Goal: Task Accomplishment & Management: Contribute content

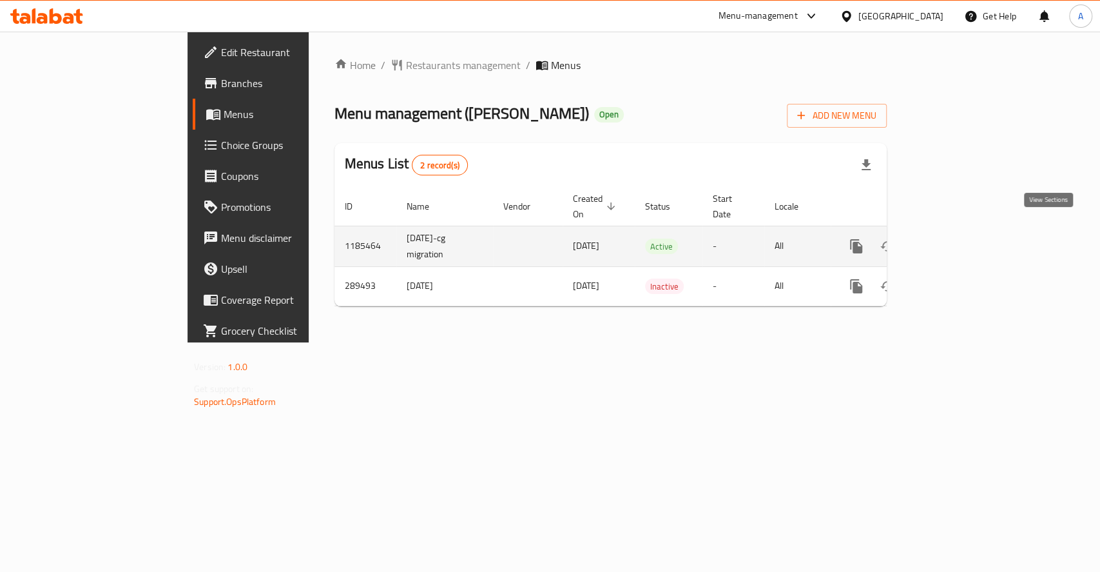
click at [965, 231] on link "enhanced table" at bounding box center [949, 246] width 31 height 31
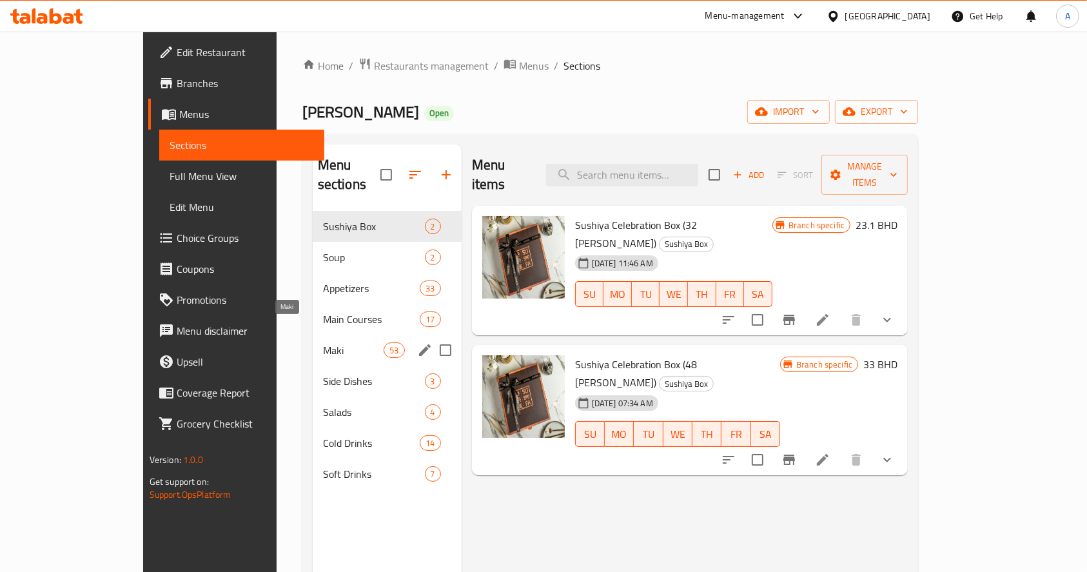
click at [323, 342] on span "Maki" at bounding box center [353, 349] width 61 height 15
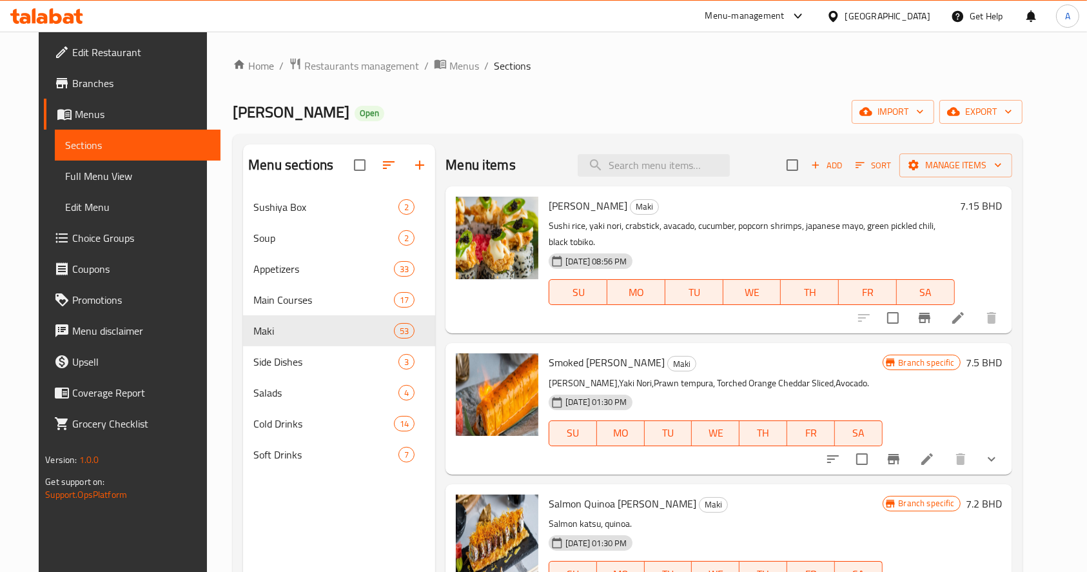
drag, startPoint x: 200, startPoint y: 95, endPoint x: 510, endPoint y: 197, distance: 326.1
click at [207, 95] on div "Home / Restaurants management / Menus / Sections Sushi Ya Open import export Me…" at bounding box center [627, 392] width 841 height 721
click at [844, 168] on span "Add" at bounding box center [826, 165] width 35 height 15
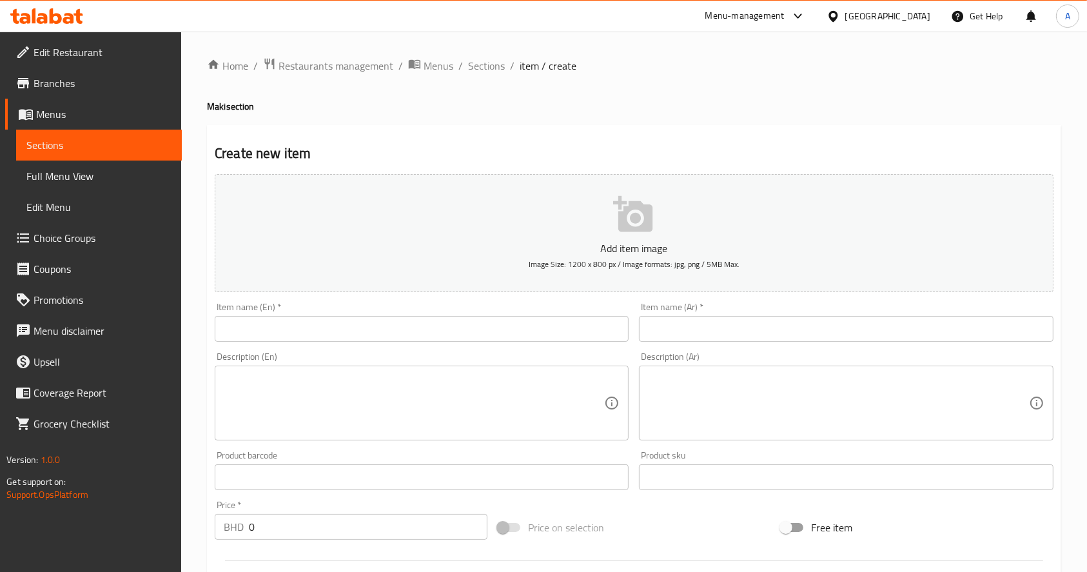
click at [364, 331] on input "text" at bounding box center [422, 329] width 414 height 26
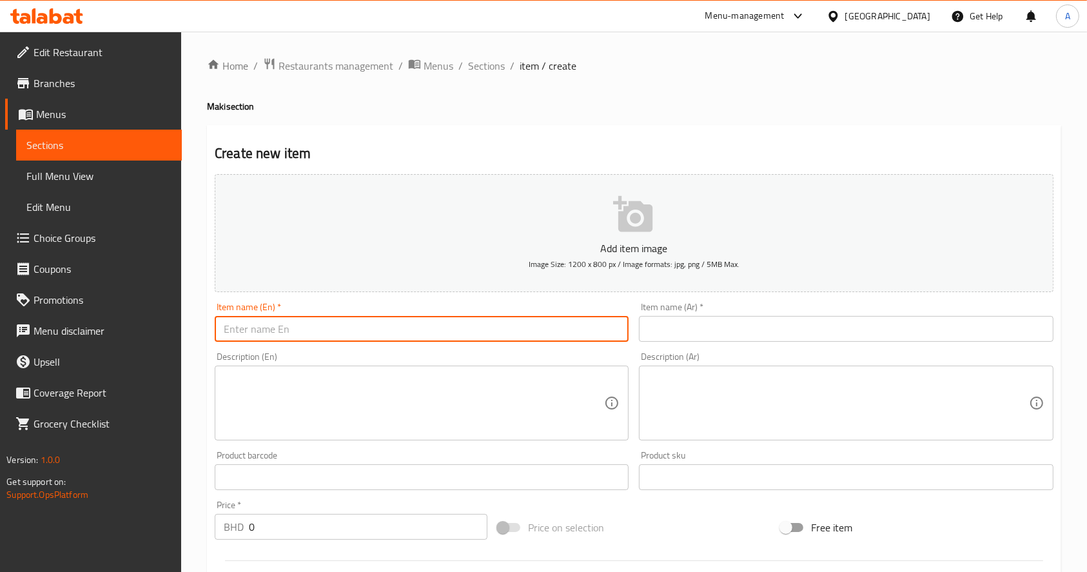
paste input "Spicy Hamachi"
type input "Spicy Hamachi"
click at [697, 324] on input "text" at bounding box center [846, 329] width 414 height 26
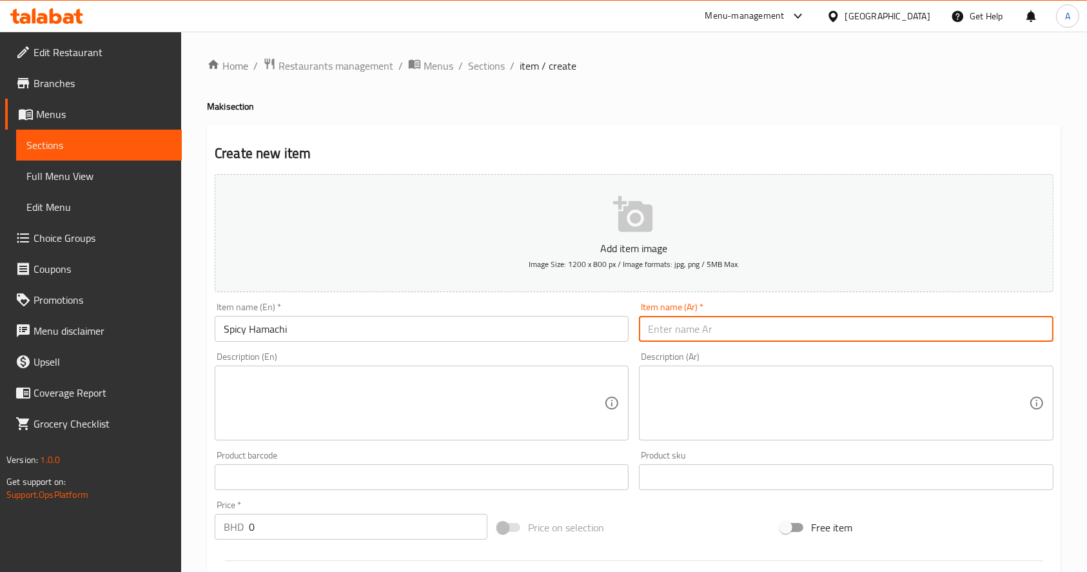
paste input "هاماتشي حار"
type input "هاماتشي حار"
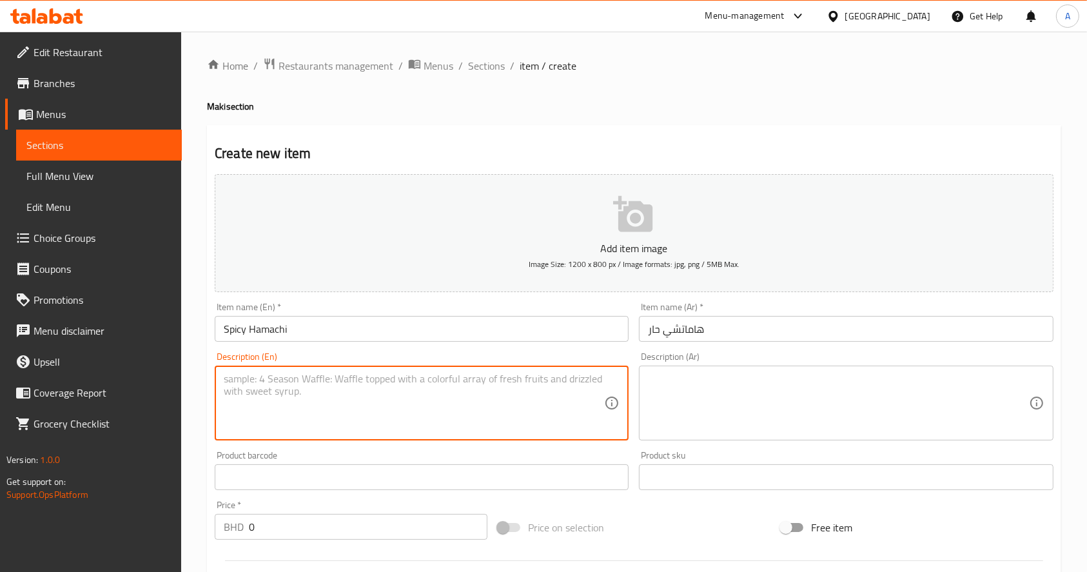
click at [325, 384] on textarea at bounding box center [414, 403] width 380 height 61
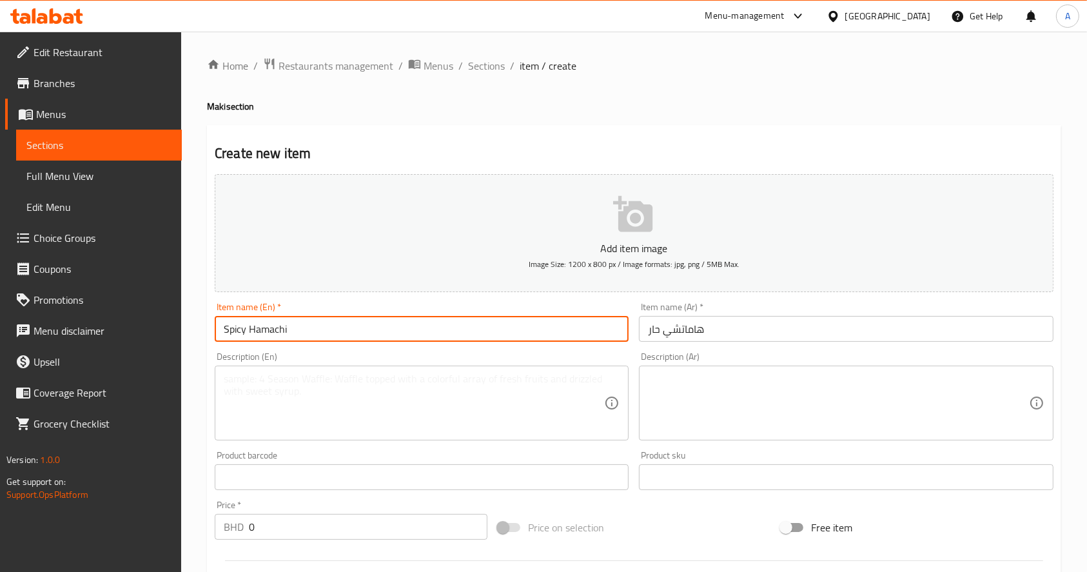
drag, startPoint x: 320, startPoint y: 328, endPoint x: 196, endPoint y: 318, distance: 124.8
click at [196, 318] on div "Home / Restaurants management / Menus / Sections / item / create Maki section C…" at bounding box center [634, 471] width 906 height 879
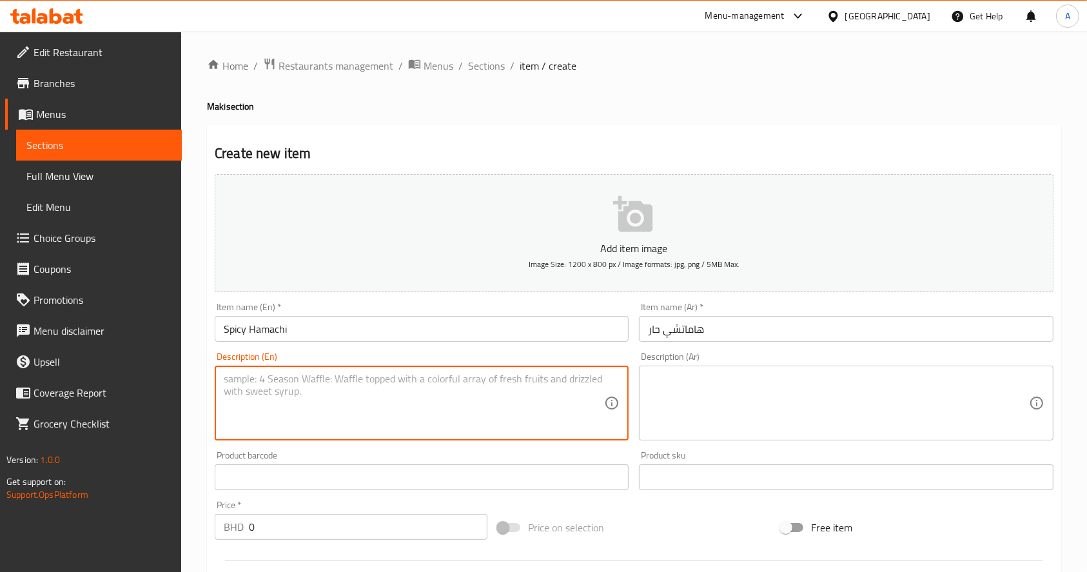
click at [289, 384] on textarea at bounding box center [414, 403] width 380 height 61
paste textarea "Sushi Rice, Yaki nori & Raw Hamachi"
drag, startPoint x: 403, startPoint y: 383, endPoint x: 150, endPoint y: 367, distance: 254.4
click at [150, 367] on div "Edit Restaurant Branches Menus Sections Full Menu View Edit Menu Choice Groups …" at bounding box center [543, 471] width 1087 height 879
type textarea "Sushi Rice, Yaki nori & Raw Hamachi"
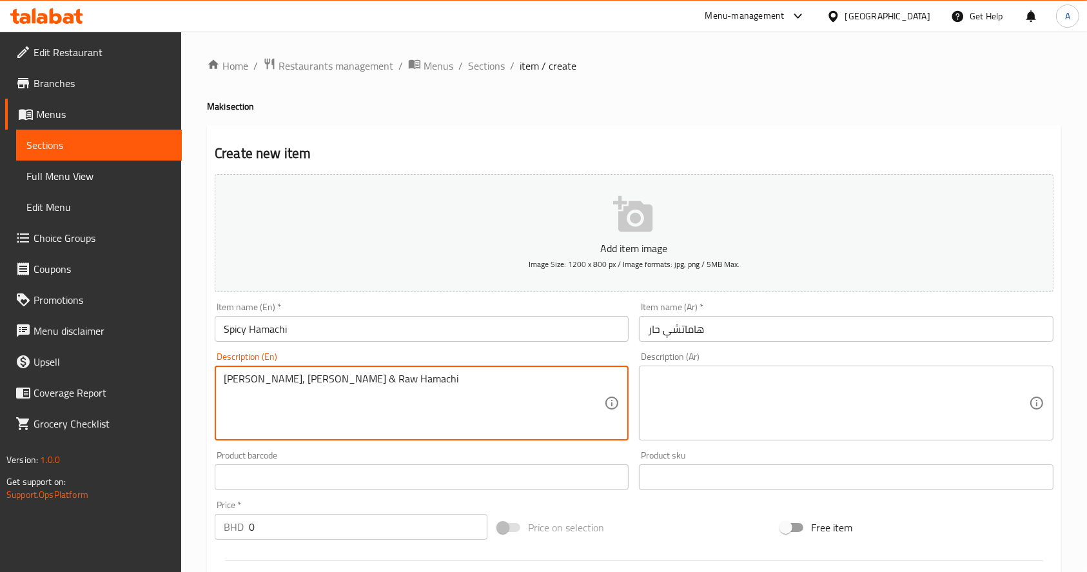
click at [763, 390] on textarea at bounding box center [838, 403] width 380 height 61
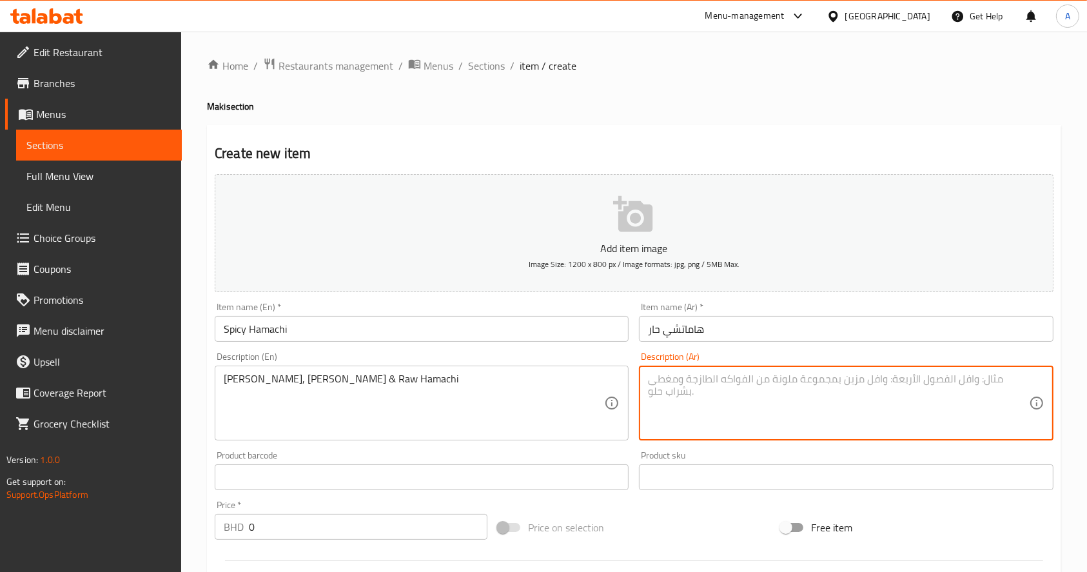
paste textarea "أرز السوشي، ياكي نوري وهاماتشي الخام"
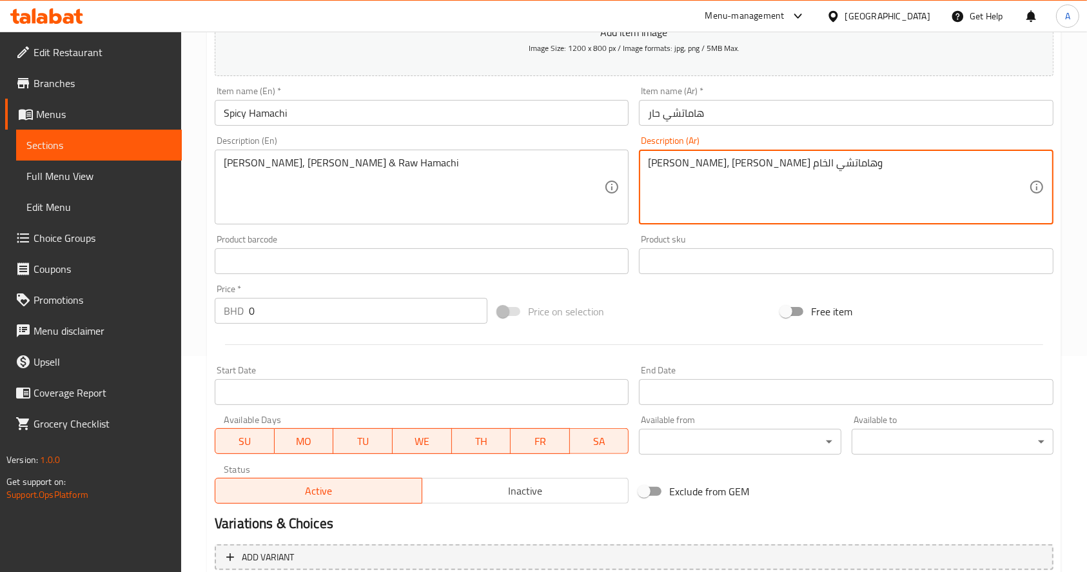
scroll to position [339, 0]
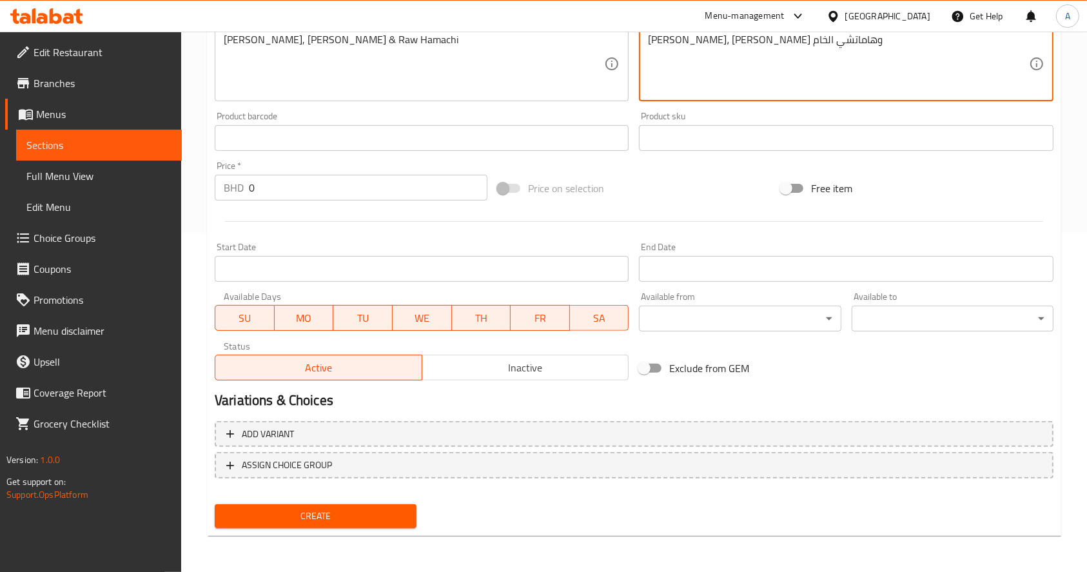
type textarea "أرز السوشي، ياكي نوري وهاماتشي الخام"
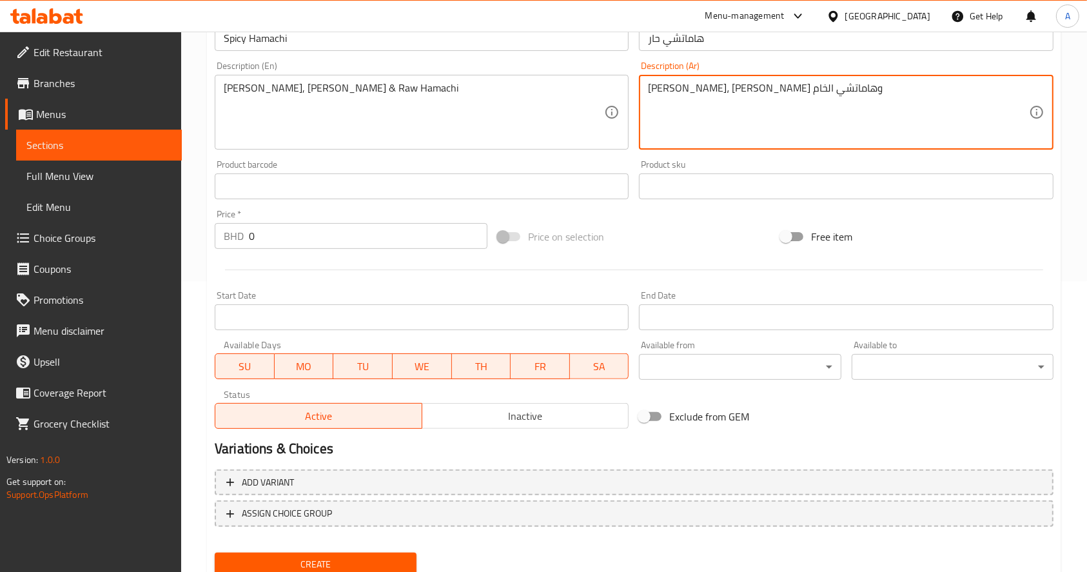
scroll to position [253, 0]
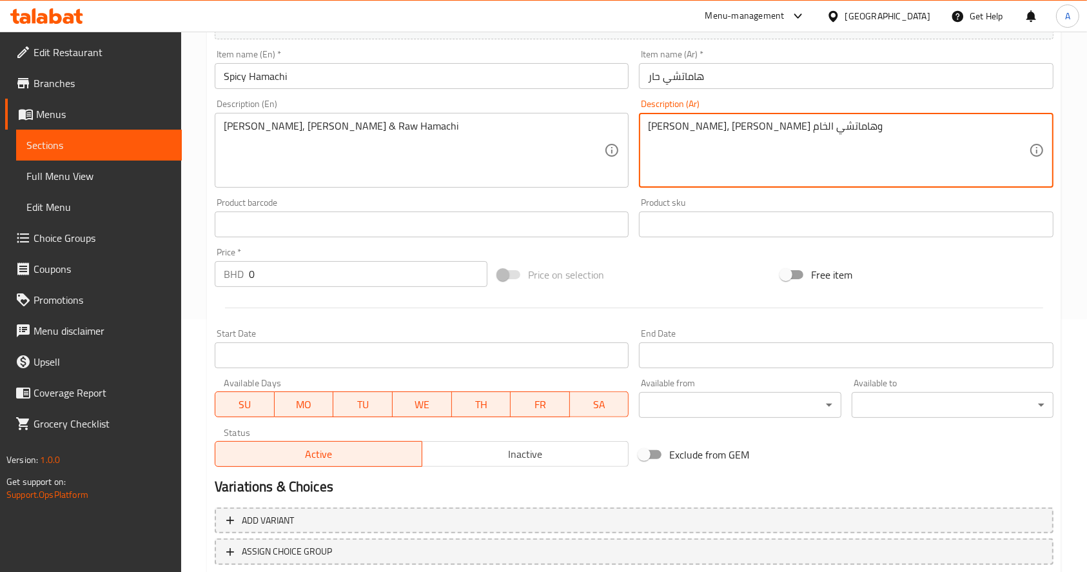
drag, startPoint x: 851, startPoint y: 131, endPoint x: 403, endPoint y: 124, distance: 448.0
click at [403, 124] on div "Add item image Image Size: 1200 x 800 px / Image formats: jpg, png / 5MB Max. I…" at bounding box center [633, 194] width 849 height 556
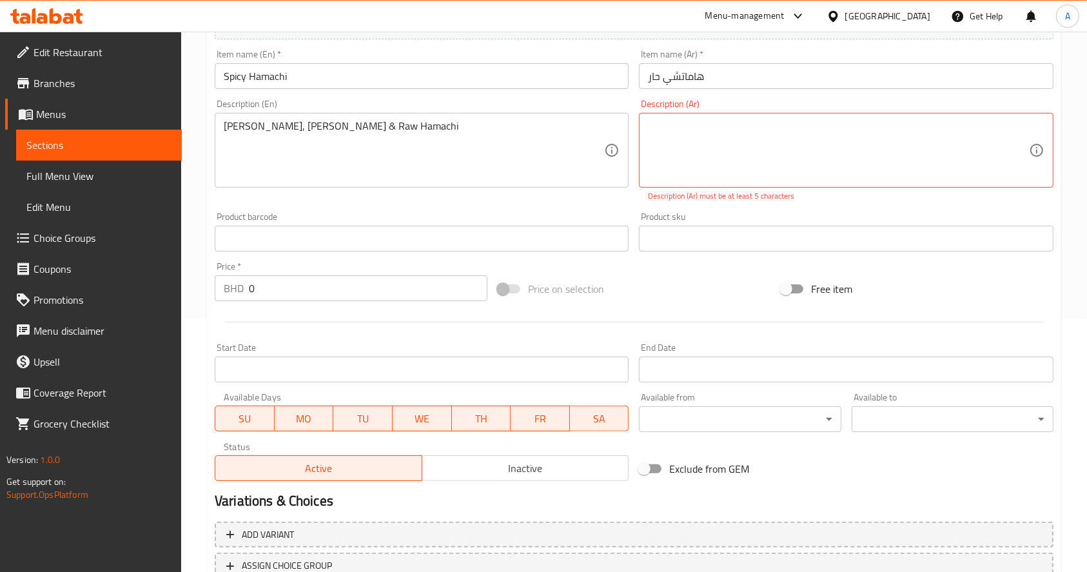
click at [480, 191] on div "Description (En) Sushi Rice, Yaki nori & Raw Hamachi Description (En)" at bounding box center [421, 150] width 424 height 113
click at [828, 74] on input "هاماتشي حار" at bounding box center [846, 76] width 414 height 26
paste textarea "أرز السوشي، ياكي نوري وهاماتشي الخام"
click at [879, 143] on textarea "أرز السوشي، ياكي نوري وهاماتشي الخام" at bounding box center [838, 150] width 380 height 61
type textarea "أرز السوشي، ياكي نوري وهاماتشي الخام"
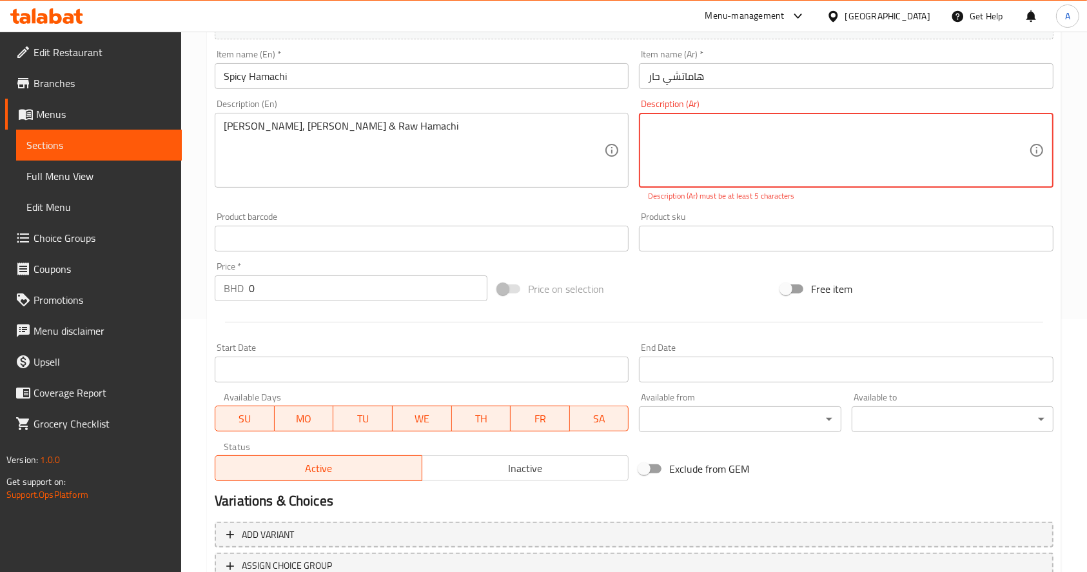
click at [663, 122] on textarea at bounding box center [838, 150] width 380 height 61
paste textarea "أرز السوشي، ياكي نوري وهاماتشي الخام"
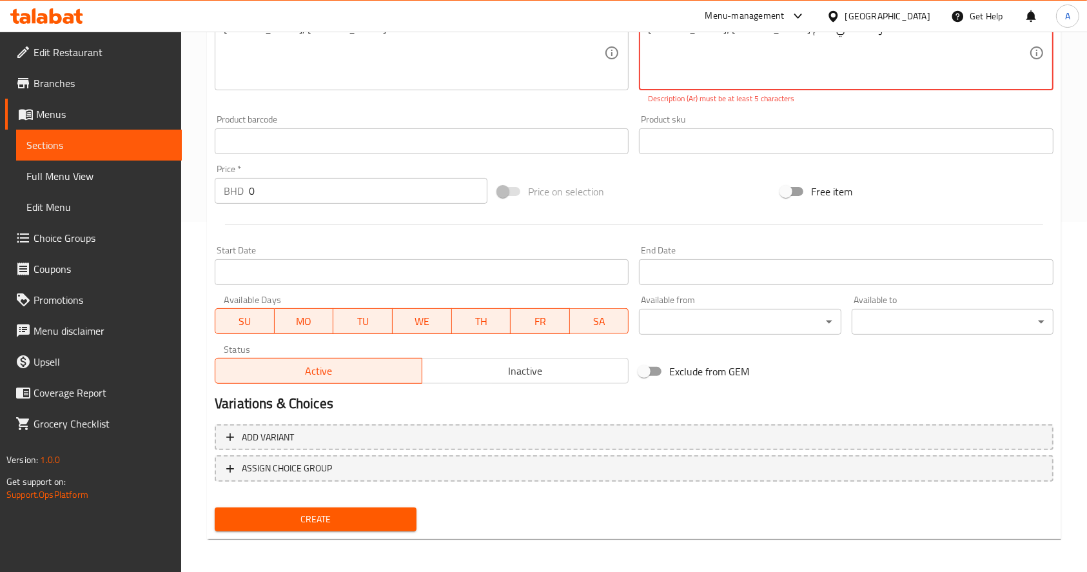
scroll to position [353, 0]
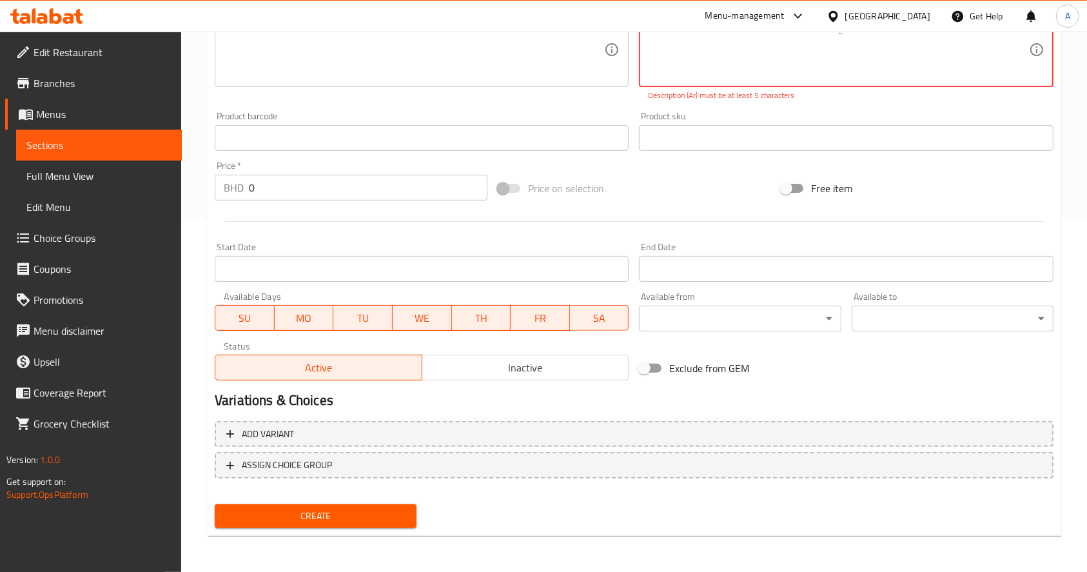
type textarea "أرز السوشي، ياكي نوري وهاماتشي الخام"
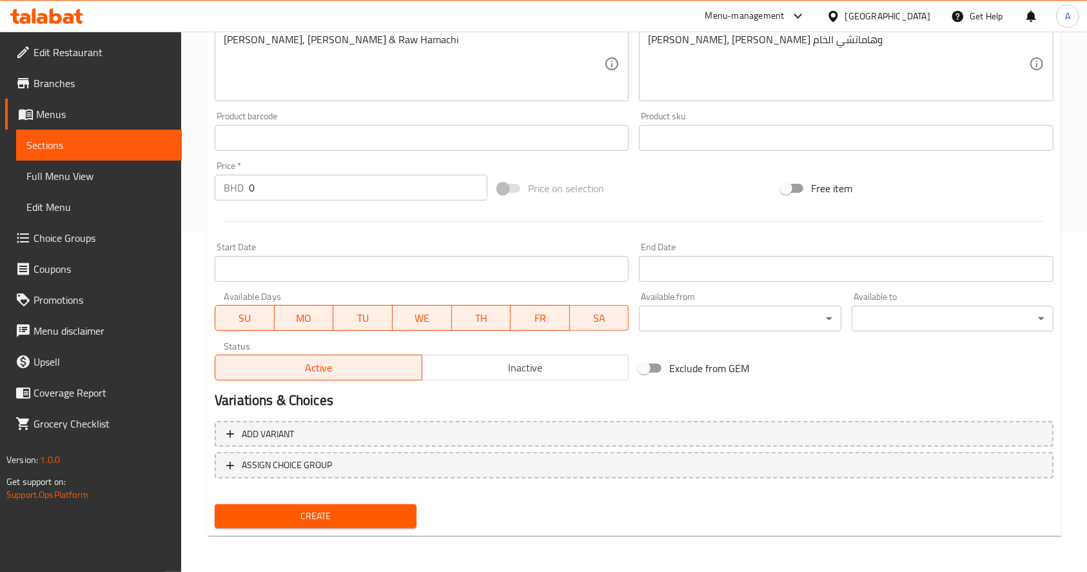
drag, startPoint x: 197, startPoint y: 240, endPoint x: 287, endPoint y: 291, distance: 104.5
click at [196, 240] on div "Home / Restaurants management / Menus / Sections / item / create Maki section C…" at bounding box center [634, 132] width 906 height 879
click at [320, 182] on input "0" at bounding box center [368, 188] width 238 height 26
type input "8.250"
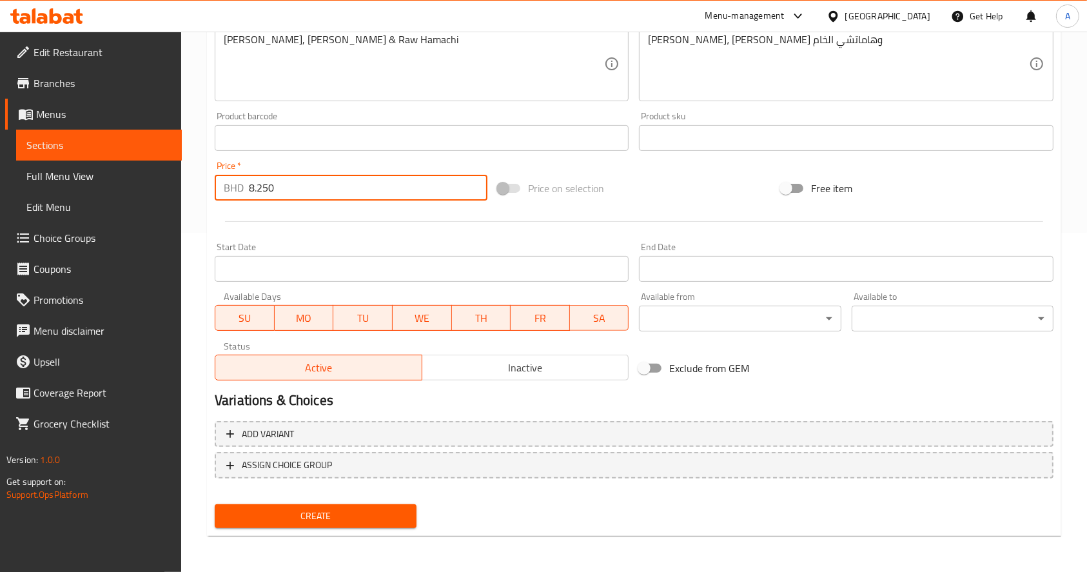
click at [349, 517] on span "Create" at bounding box center [315, 516] width 181 height 16
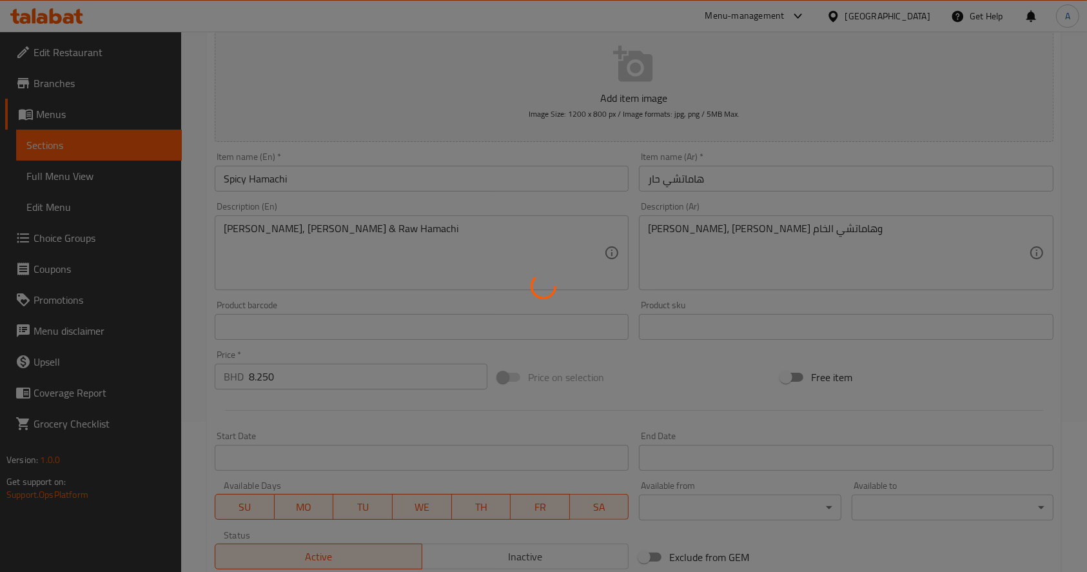
type input "0"
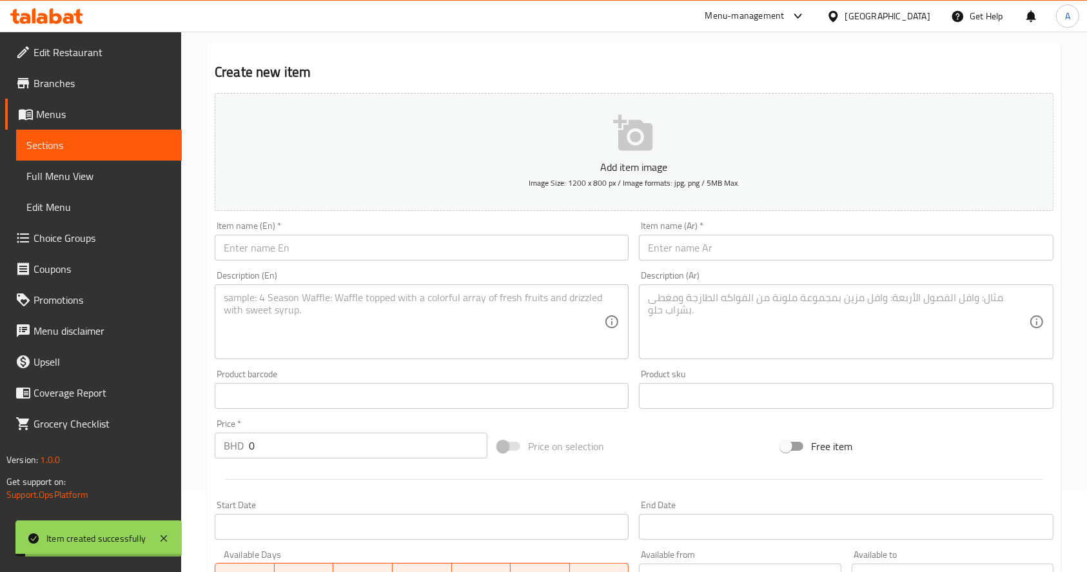
click at [134, 136] on link "Sections" at bounding box center [99, 145] width 166 height 31
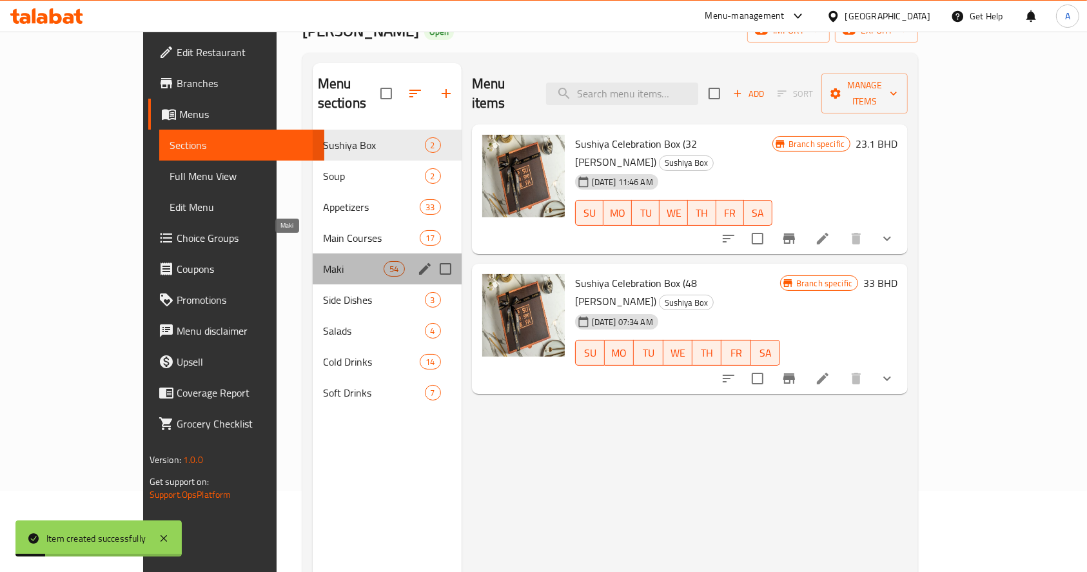
click at [323, 261] on span "Maki" at bounding box center [353, 268] width 61 height 15
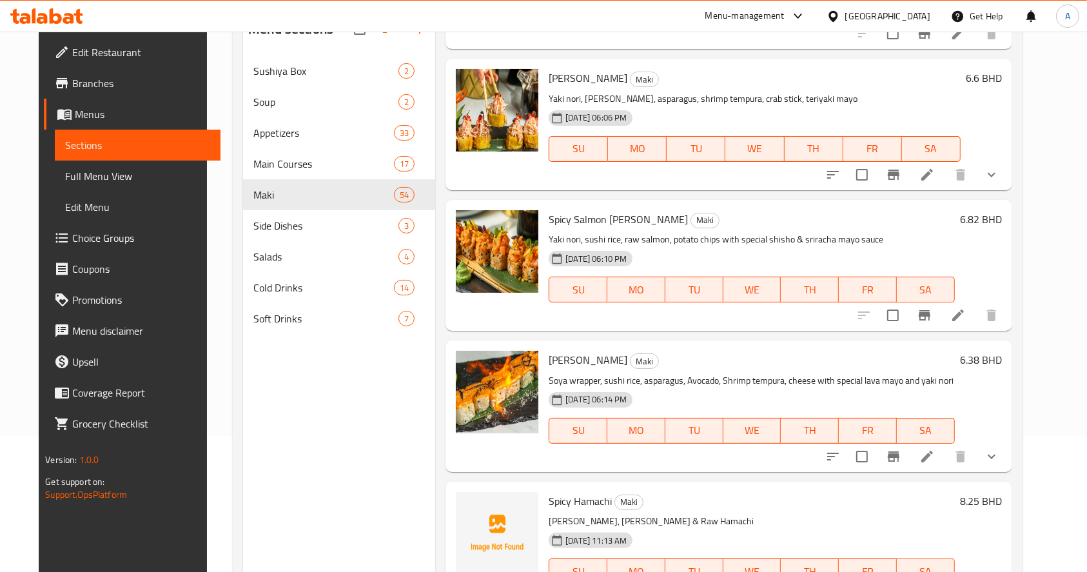
scroll to position [180, 0]
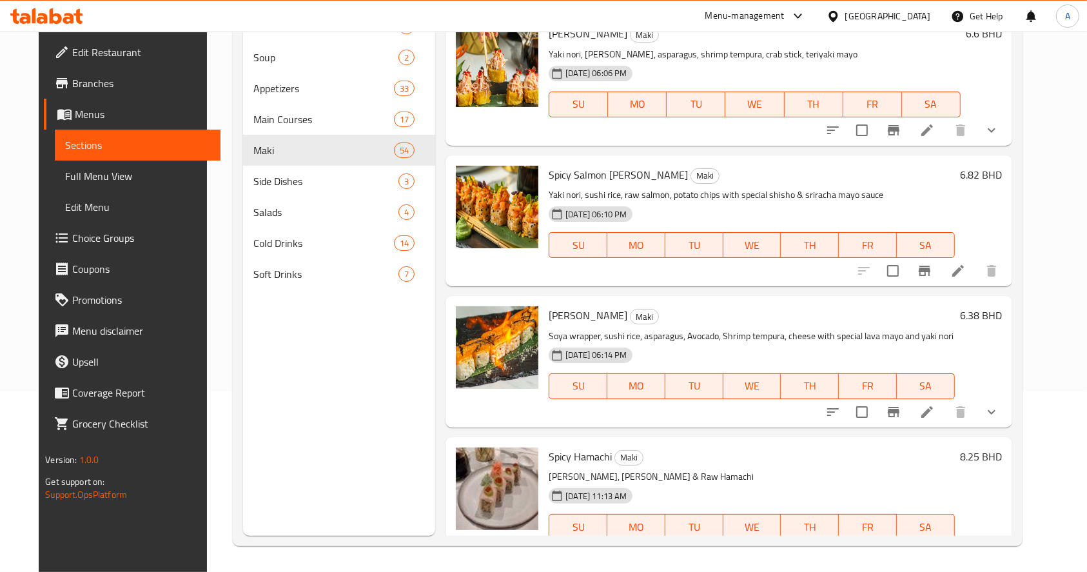
click at [243, 403] on div "Menu sections Sushiya Box 2 Soup 2 Appetizers 33 Main Courses 17 Maki 54 Side D…" at bounding box center [339, 250] width 192 height 572
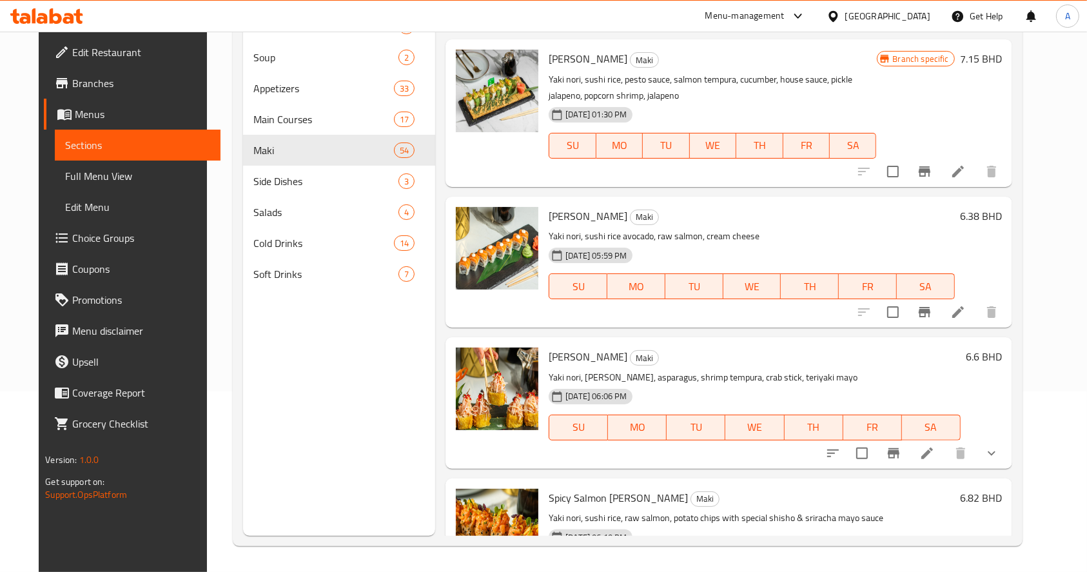
scroll to position [6629, 0]
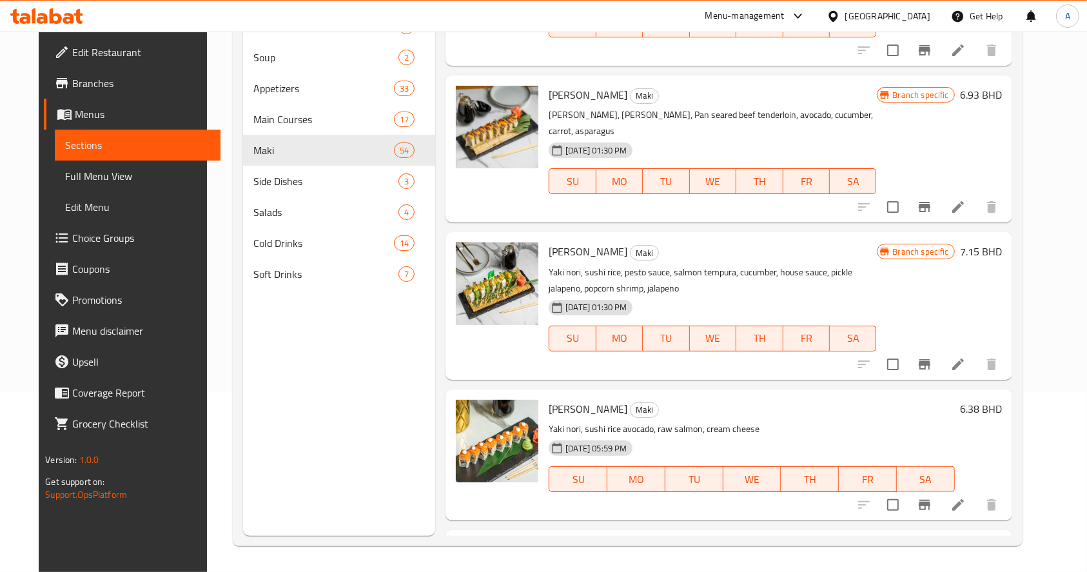
drag, startPoint x: 253, startPoint y: 436, endPoint x: 400, endPoint y: 293, distance: 205.6
click at [253, 436] on div "Menu sections Sushiya Box 2 Soup 2 Appetizers 33 Main Courses 17 Maki 54 Side D…" at bounding box center [339, 250] width 192 height 572
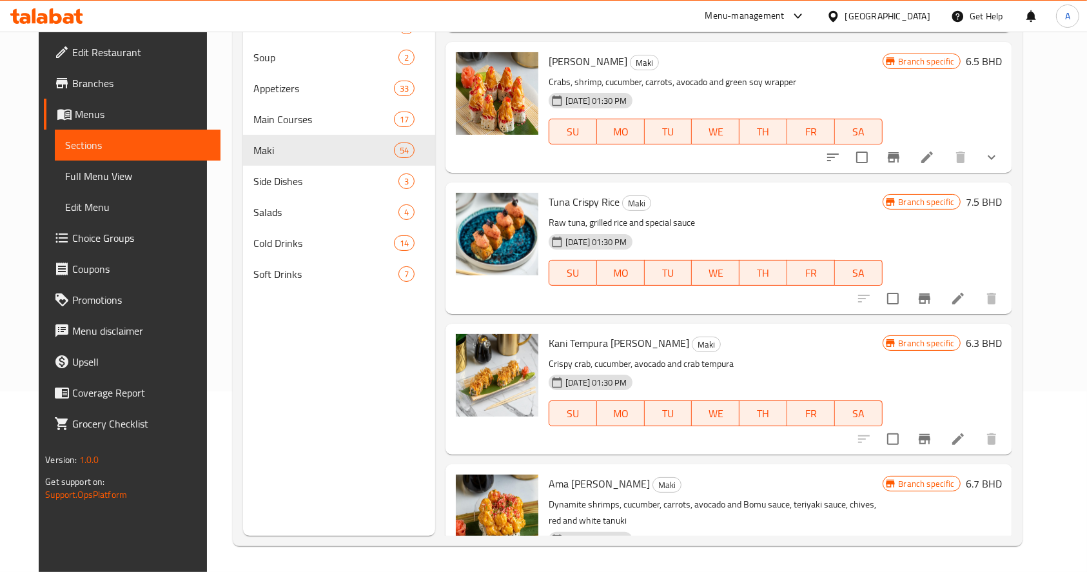
scroll to position [5598, 0]
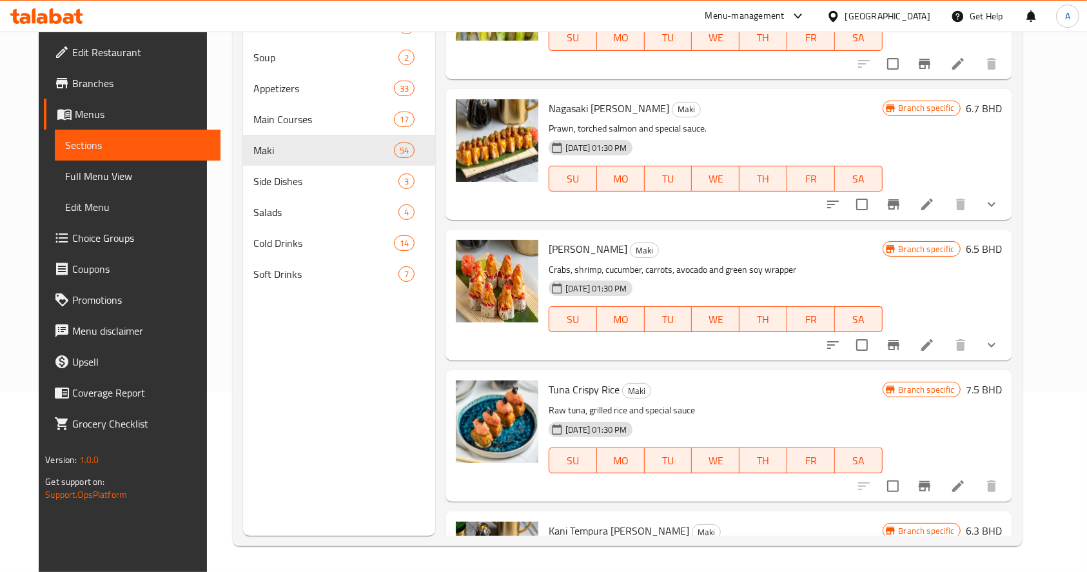
click at [784, 22] on div "Menu-management" at bounding box center [744, 15] width 79 height 15
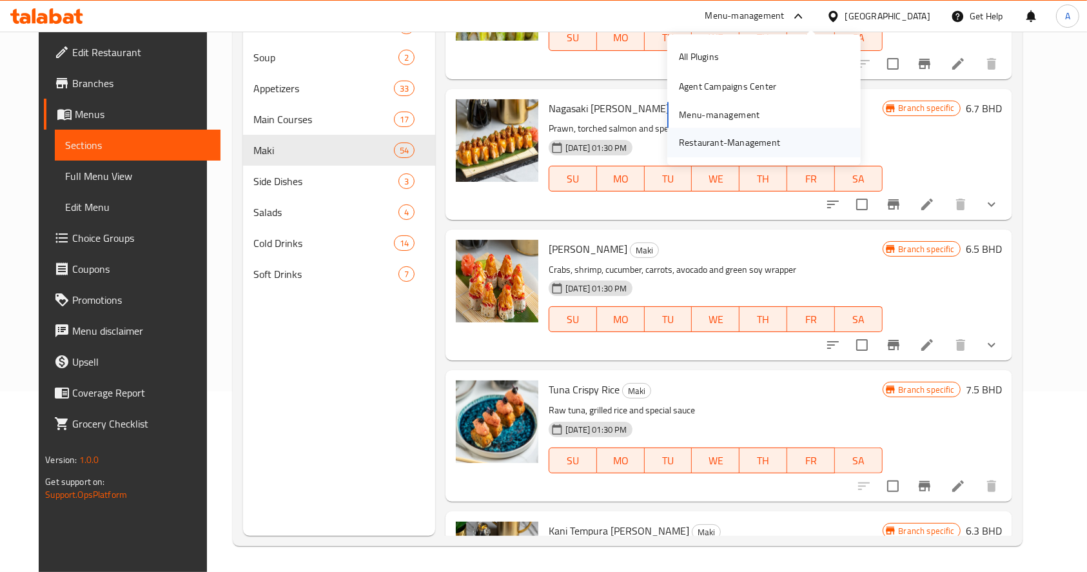
click at [775, 142] on div "Restaurant-Management" at bounding box center [729, 142] width 101 height 14
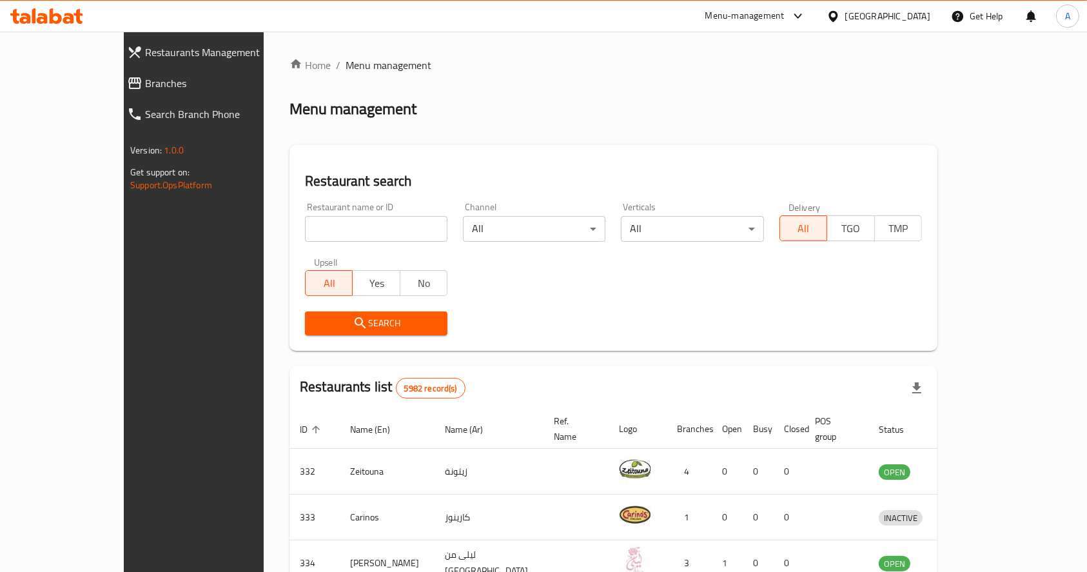
click at [145, 79] on span "Branches" at bounding box center [220, 82] width 150 height 15
